Goal: Find specific page/section: Find specific page/section

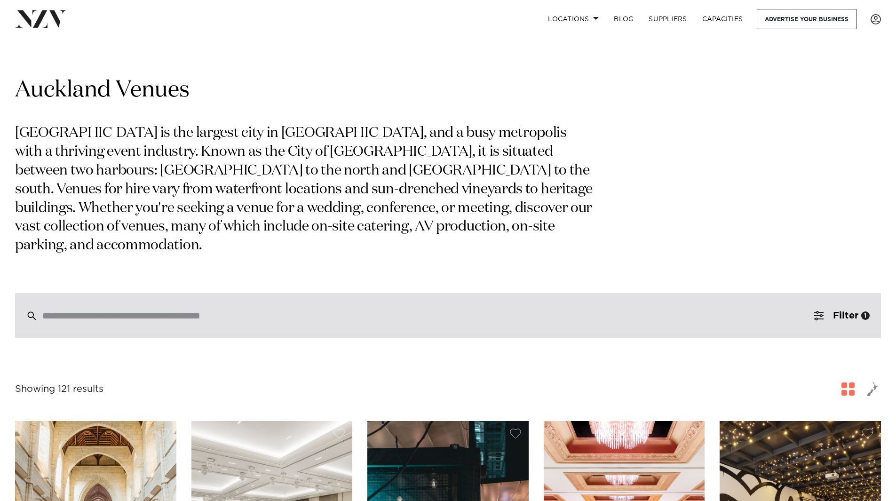
click at [343, 293] on div at bounding box center [447, 315] width 865 height 45
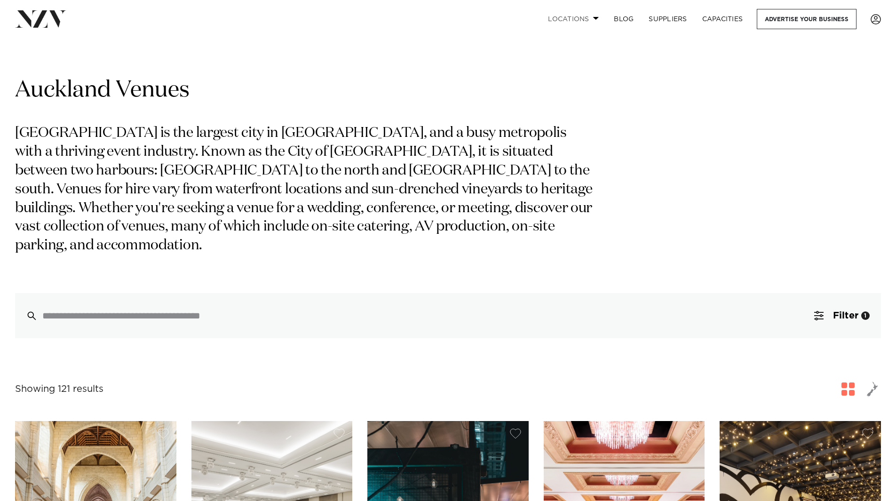
click at [579, 19] on link "Locations" at bounding box center [573, 19] width 66 height 20
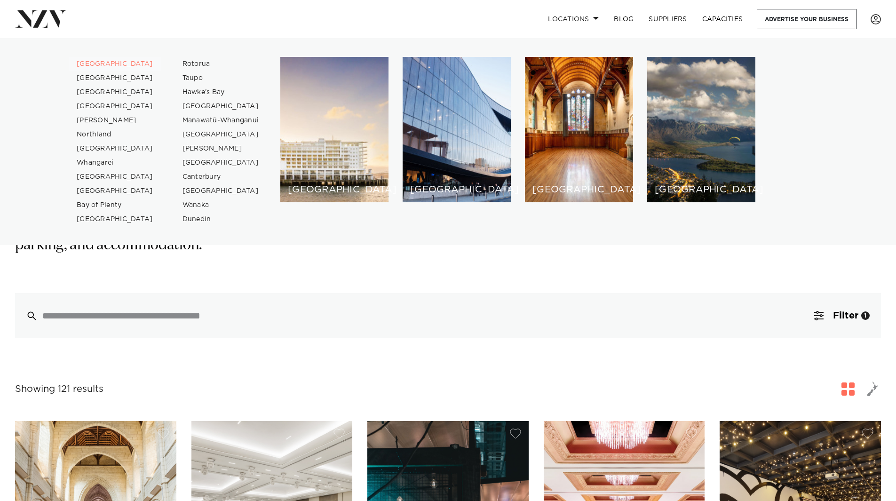
click at [92, 62] on link "[GEOGRAPHIC_DATA]" at bounding box center [115, 64] width 92 height 14
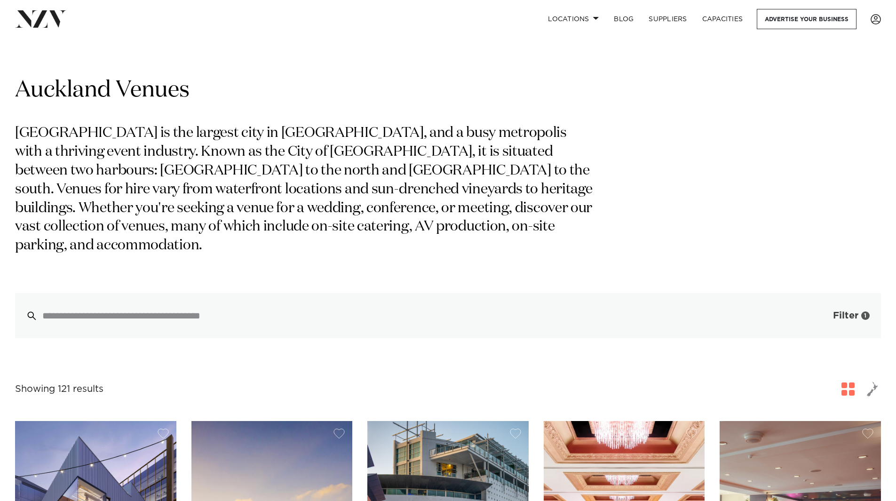
click at [848, 311] on span "Filter" at bounding box center [845, 315] width 25 height 9
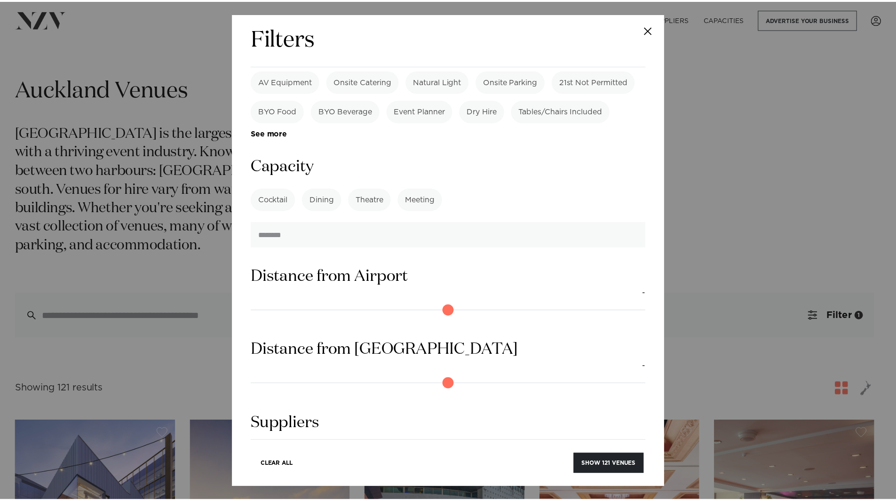
scroll to position [724, 0]
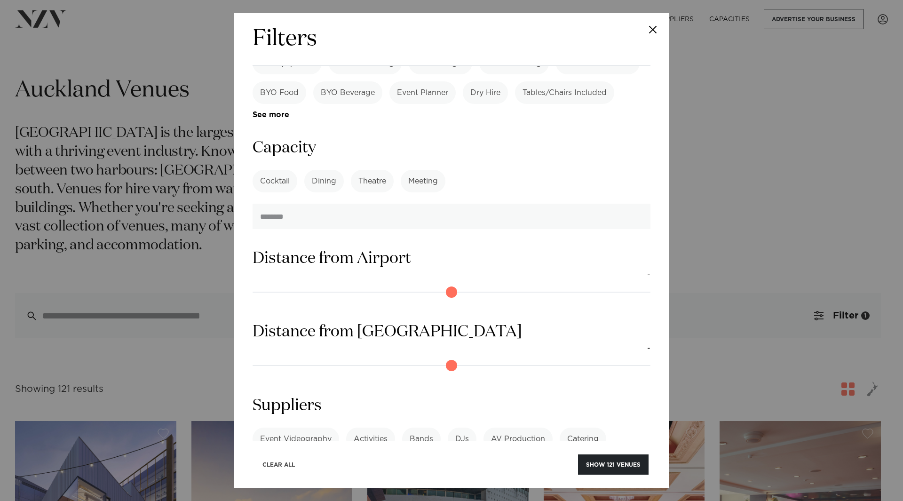
click at [285, 462] on button "Clear All" at bounding box center [278, 464] width 48 height 20
click at [652, 31] on button "Close" at bounding box center [652, 29] width 33 height 33
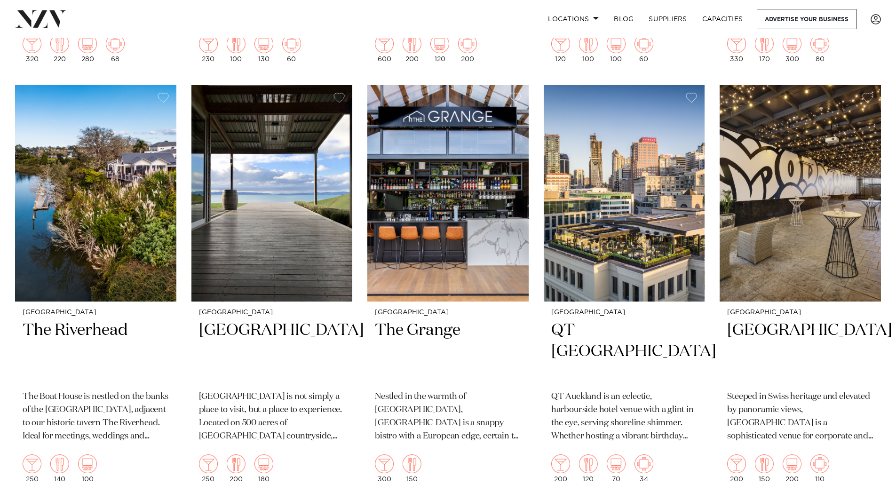
scroll to position [846, 0]
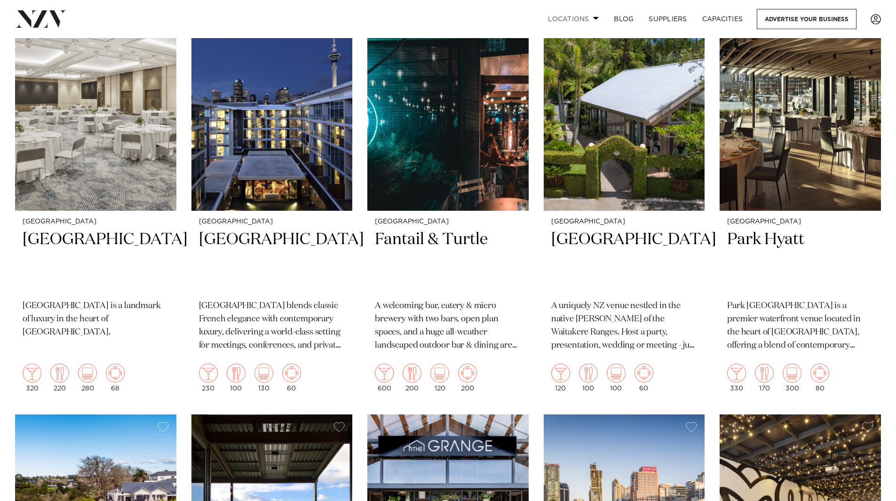
click at [593, 16] on link "Locations" at bounding box center [573, 19] width 66 height 20
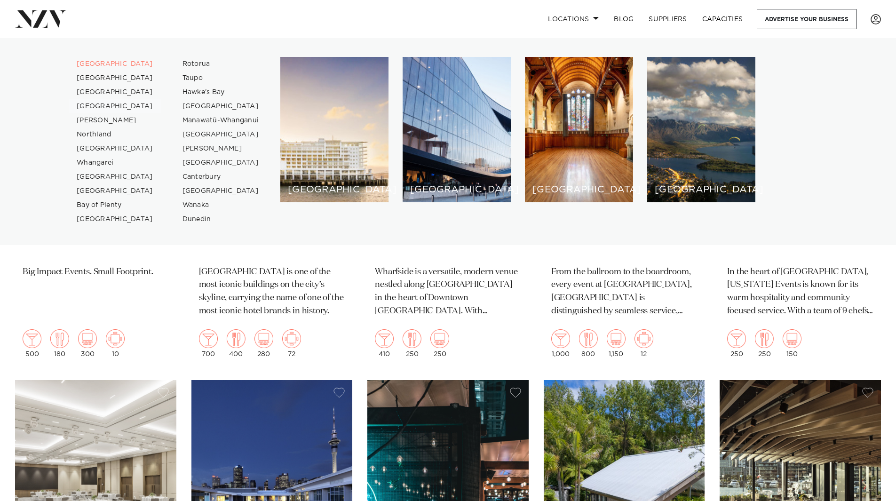
scroll to position [329, 0]
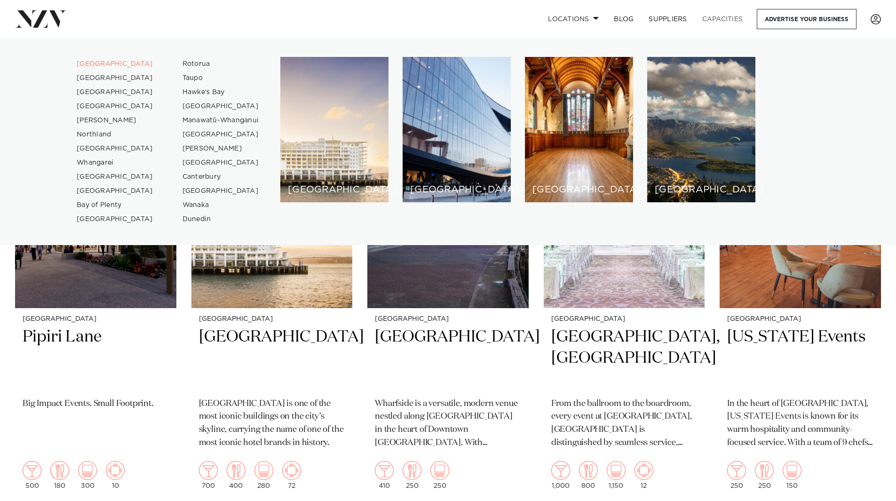
click at [728, 18] on link "Capacities" at bounding box center [722, 19] width 56 height 20
